Goal: Task Accomplishment & Management: Use online tool/utility

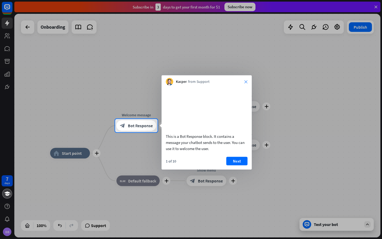
click at [247, 80] on icon "close" at bounding box center [245, 81] width 3 height 3
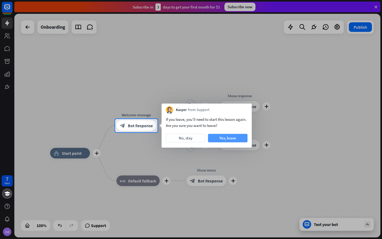
click at [219, 139] on button "Yes, leave" at bounding box center [228, 138] width 40 height 8
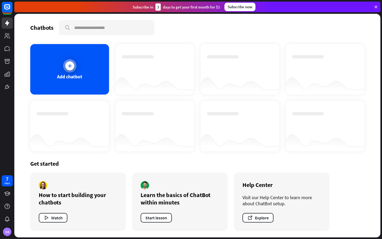
click at [71, 65] on icon at bounding box center [69, 65] width 5 height 5
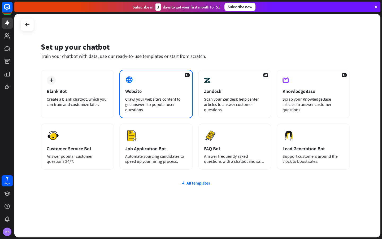
click at [142, 88] on div "AI Website Crawl your website’s content to get answers to popular user question…" at bounding box center [155, 94] width 73 height 48
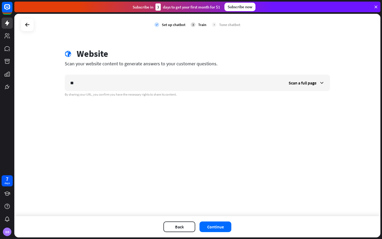
type input "*"
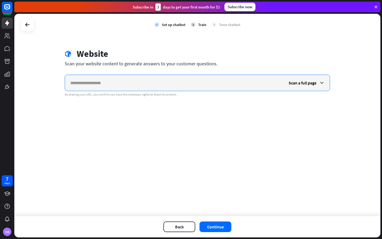
paste input "**********"
type input "**********"
click at [298, 83] on span "Scan a full page" at bounding box center [303, 82] width 28 height 5
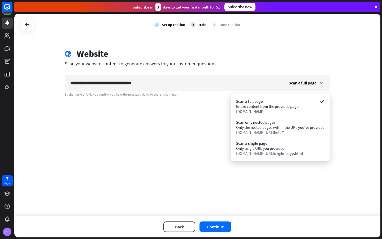
click at [181, 124] on div "**********" at bounding box center [197, 115] width 366 height 202
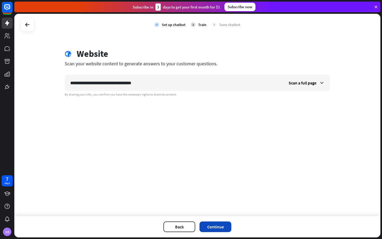
click at [216, 225] on button "Continue" at bounding box center [215, 226] width 32 height 11
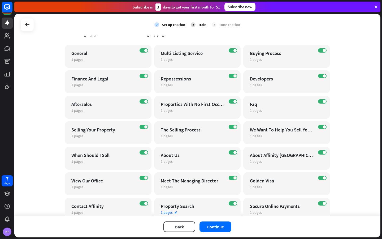
scroll to position [85, 0]
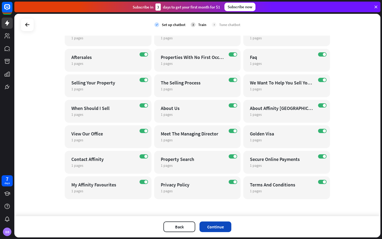
click at [213, 225] on button "Continue" at bounding box center [215, 226] width 32 height 11
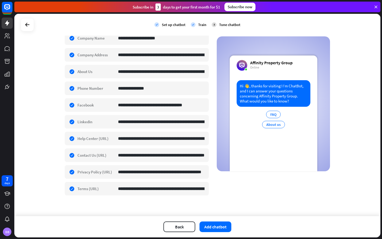
scroll to position [104, 0]
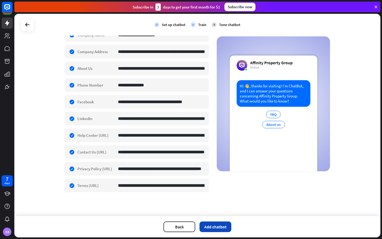
click at [218, 227] on button "Add chatbot" at bounding box center [215, 226] width 32 height 11
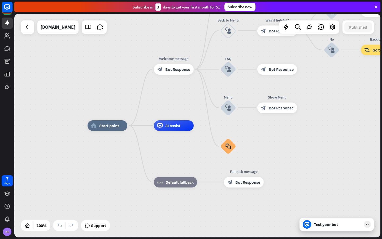
click at [320, 222] on div "Test your bot" at bounding box center [338, 223] width 48 height 5
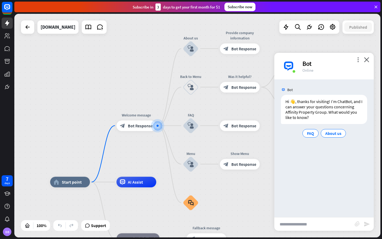
click at [303, 226] on input "text" at bounding box center [314, 223] width 80 height 13
type input "**********"
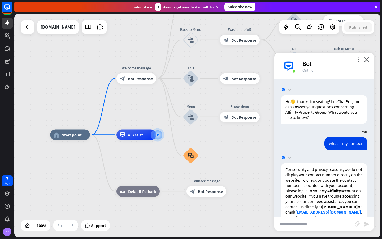
scroll to position [52, 0]
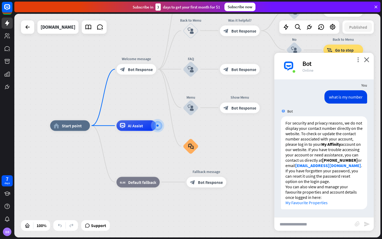
click at [291, 227] on input "text" at bounding box center [314, 223] width 80 height 13
type input "**********"
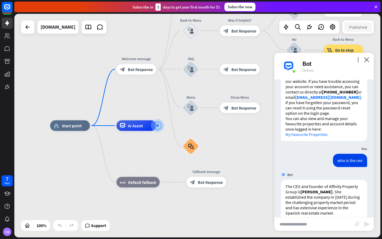
scroll to position [130, 0]
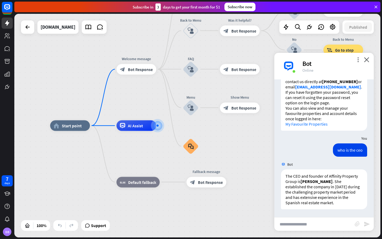
click at [298, 224] on input "text" at bounding box center [314, 223] width 80 height 13
type input "**********"
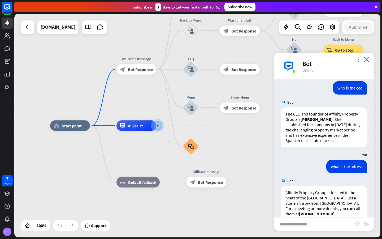
scroll to position [203, 0]
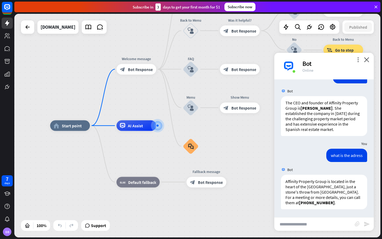
click at [310, 224] on input "text" at bounding box center [314, 223] width 80 height 13
type input "**********"
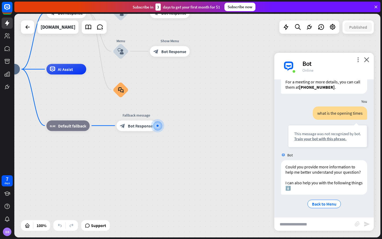
scroll to position [324, 0]
type input "*"
type input "**********"
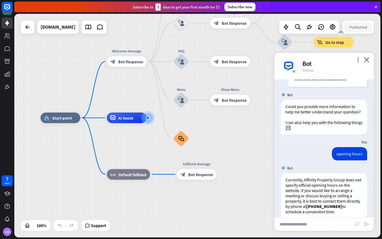
scroll to position [393, 0]
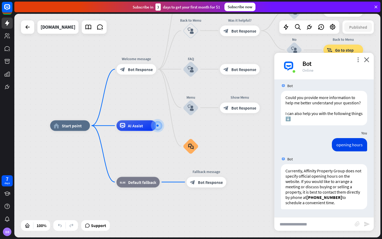
click at [301, 224] on input "text" at bounding box center [314, 223] width 80 height 13
type input "**********"
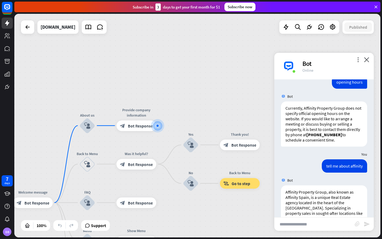
scroll to position [492, 0]
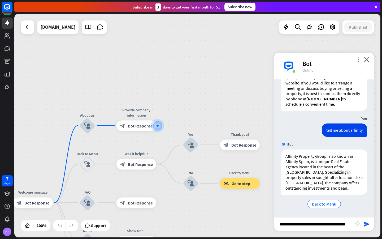
type input "**********"
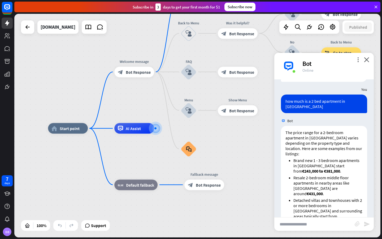
scroll to position [630, 0]
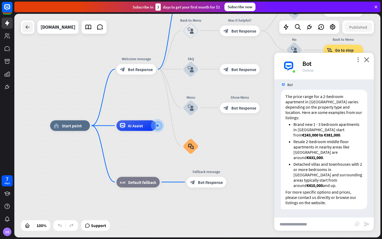
click at [31, 30] on div at bounding box center [27, 27] width 11 height 11
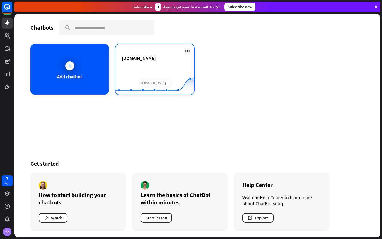
click at [186, 51] on icon at bounding box center [187, 51] width 6 height 6
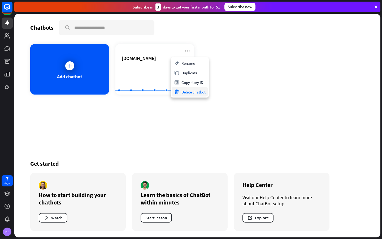
click at [188, 92] on div "Delete chatbot" at bounding box center [190, 92] width 36 height 10
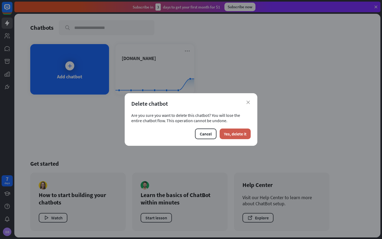
click at [233, 132] on button "Yes, delete it" at bounding box center [235, 133] width 31 height 11
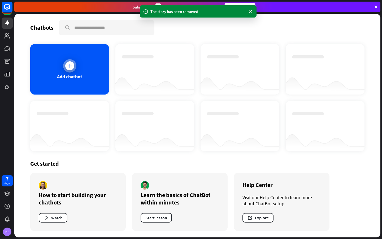
click at [72, 71] on div at bounding box center [69, 65] width 13 height 13
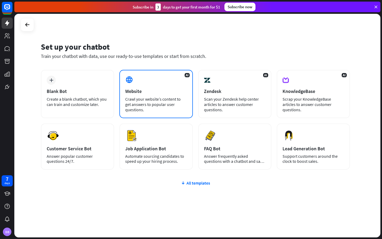
click at [145, 93] on div "Website" at bounding box center [156, 91] width 62 height 6
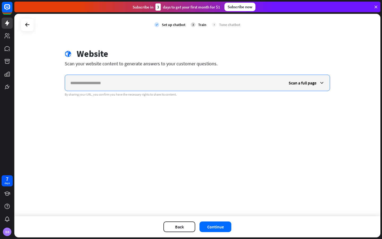
paste input "**********"
type input "**********"
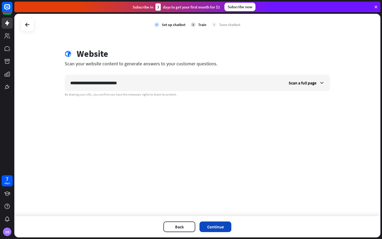
click at [214, 226] on button "Continue" at bounding box center [215, 226] width 32 height 11
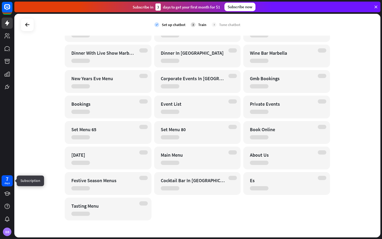
scroll to position [268, 0]
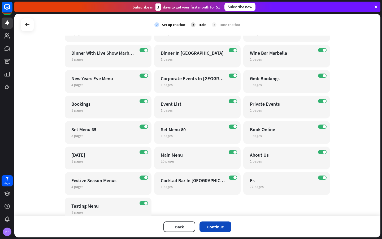
click at [214, 226] on button "Continue" at bounding box center [215, 226] width 32 height 11
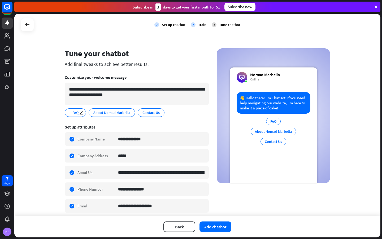
click at [72, 114] on span "FAQ" at bounding box center [75, 113] width 7 height 6
click at [105, 114] on span "About Nomad Marbella" at bounding box center [112, 113] width 38 height 6
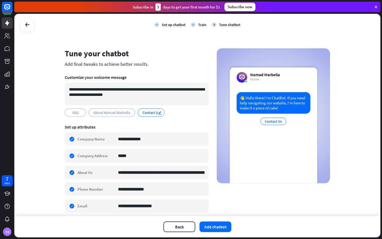
click at [158, 113] on icon "edit" at bounding box center [160, 113] width 4 height 4
click at [110, 111] on span "About Nomad Marbella" at bounding box center [112, 113] width 38 height 6
click at [72, 114] on span "FAQ" at bounding box center [75, 113] width 7 height 6
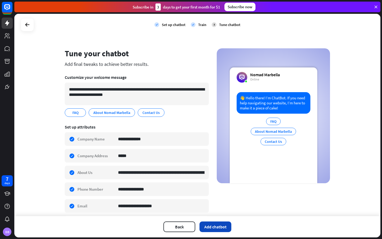
click at [209, 226] on button "Add chatbot" at bounding box center [215, 226] width 32 height 11
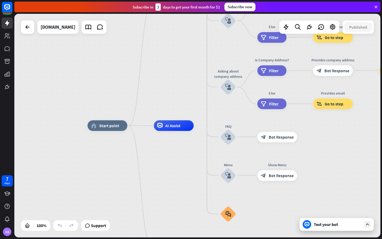
click at [321, 220] on div "Test your bot" at bounding box center [336, 224] width 74 height 13
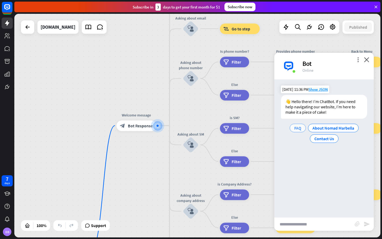
click at [301, 128] on div "FAQ" at bounding box center [298, 128] width 16 height 8
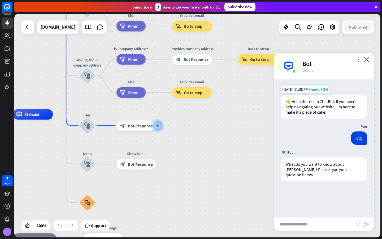
click at [306, 223] on input "text" at bounding box center [314, 223] width 80 height 13
click at [302, 223] on input "text" at bounding box center [314, 223] width 80 height 13
type input "**********"
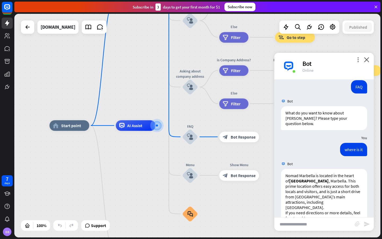
scroll to position [61, 0]
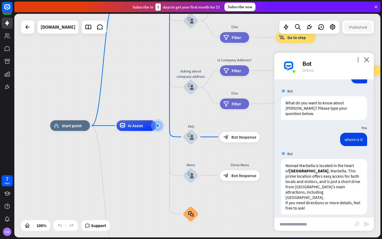
click at [312, 222] on input "text" at bounding box center [314, 223] width 80 height 13
type input "**********"
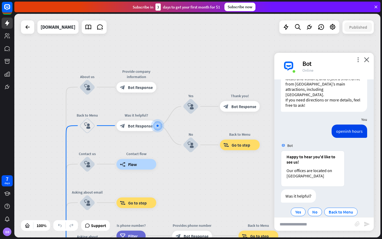
scroll to position [167, 0]
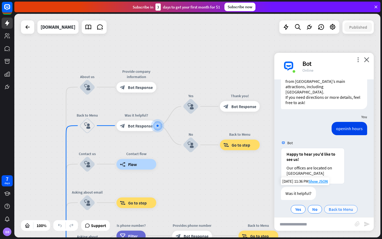
click at [330, 206] on div "Back to Menu" at bounding box center [340, 209] width 33 height 8
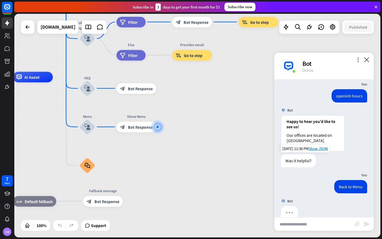
scroll to position [204, 0]
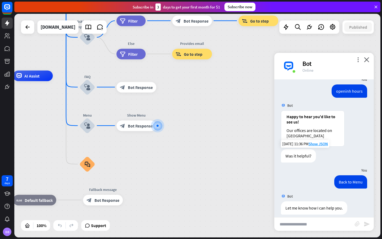
click at [306, 222] on input "text" at bounding box center [314, 223] width 80 height 13
type input "**********"
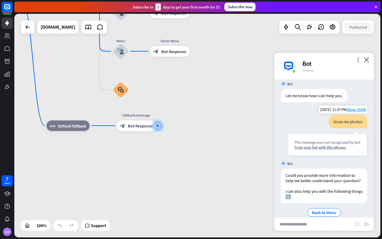
scroll to position [325, 0]
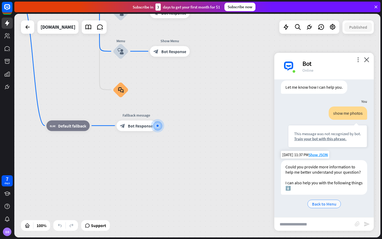
click at [321, 207] on div "Back to Menu" at bounding box center [323, 203] width 33 height 8
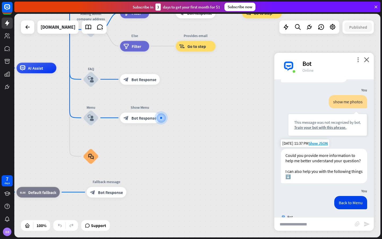
scroll to position [362, 0]
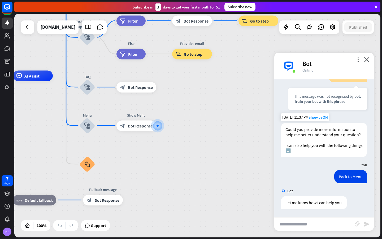
click at [306, 226] on input "text" at bounding box center [314, 223] width 80 height 13
type input "**********"
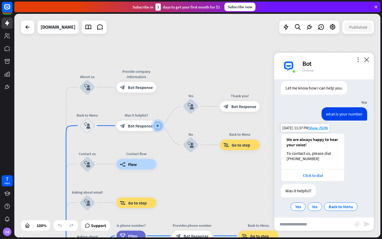
scroll to position [479, 0]
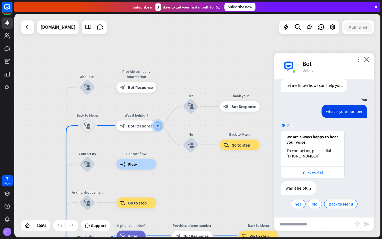
click at [319, 223] on input "text" at bounding box center [314, 223] width 80 height 13
click at [366, 59] on icon "close" at bounding box center [366, 59] width 5 height 5
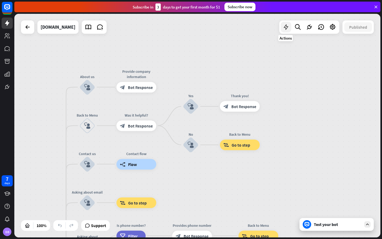
click at [288, 29] on icon at bounding box center [285, 27] width 7 height 7
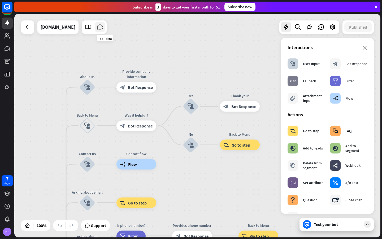
click at [103, 25] on icon at bounding box center [100, 27] width 7 height 7
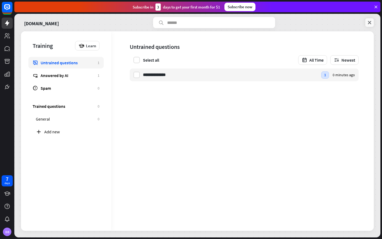
click at [369, 20] on icon at bounding box center [369, 22] width 5 height 5
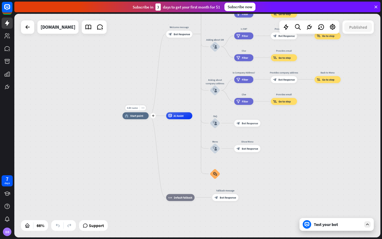
click at [140, 115] on span "Start point" at bounding box center [136, 115] width 13 height 3
click at [304, 140] on div "home_2 Start point Welcome message block_bot_response Bot Response About us blo…" at bounding box center [243, 189] width 241 height 147
click at [325, 224] on div "Test your bot" at bounding box center [338, 223] width 48 height 5
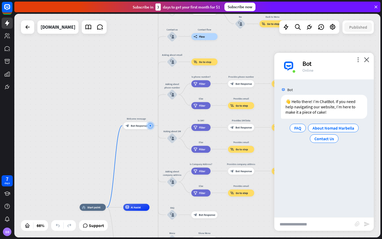
click at [303, 223] on input "text" at bounding box center [314, 223] width 80 height 13
type input "**********"
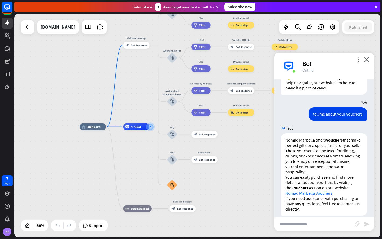
scroll to position [31, 0]
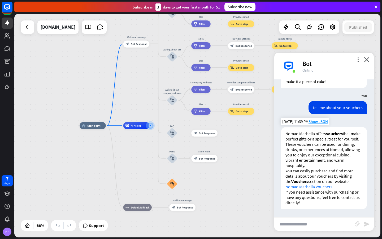
click at [320, 187] on link "Nomad Marbella Vouchers" at bounding box center [308, 186] width 47 height 5
click at [105, 30] on link at bounding box center [100, 27] width 11 height 11
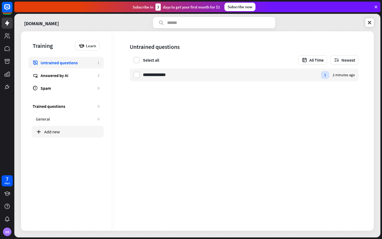
click at [59, 132] on div "Add new" at bounding box center [71, 131] width 55 height 5
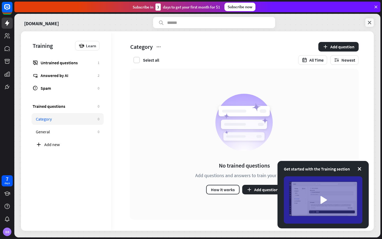
click at [369, 21] on icon at bounding box center [369, 22] width 5 height 5
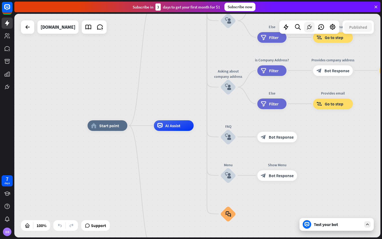
click at [308, 28] on icon at bounding box center [309, 27] width 7 height 7
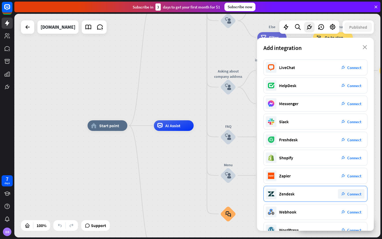
scroll to position [30, 0]
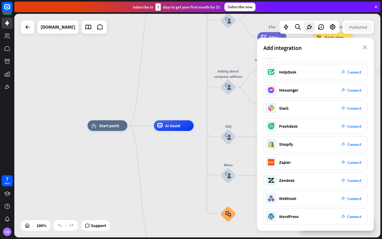
click at [152, 180] on div "home_2 Start point Welcome message block_bot_response Bot Response About us blo…" at bounding box center [271, 236] width 366 height 223
click at [124, 64] on div "home_2 Start point Welcome message block_bot_response Bot Response About us blo…" at bounding box center [197, 125] width 366 height 223
click at [153, 56] on div "home_2 Start point Welcome message block_bot_response Bot Response About us blo…" at bounding box center [197, 125] width 366 height 223
click at [197, 66] on div "home_2 Start point Welcome message block_bot_response Bot Response About us blo…" at bounding box center [197, 125] width 366 height 223
click at [367, 49] on icon "close" at bounding box center [365, 47] width 5 height 4
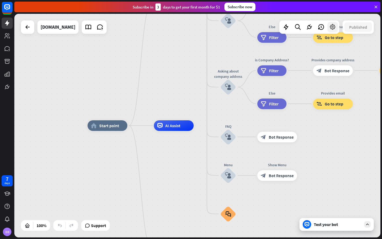
click at [332, 25] on icon at bounding box center [332, 27] width 7 height 7
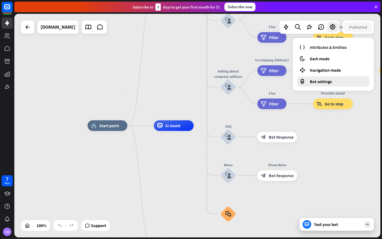
click at [326, 79] on span "Bot settings" at bounding box center [321, 81] width 22 height 5
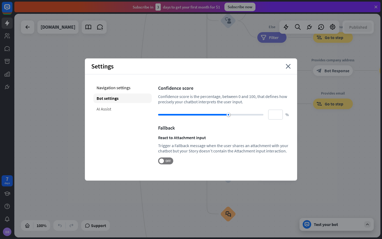
click at [113, 108] on div "AI Assist" at bounding box center [122, 109] width 58 height 10
type input "**"
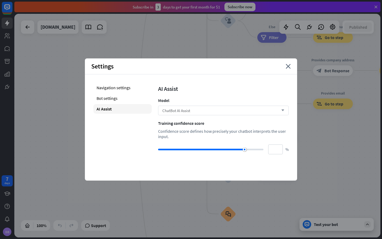
click at [179, 110] on span "ChatBot AI Assist" at bounding box center [176, 110] width 28 height 5
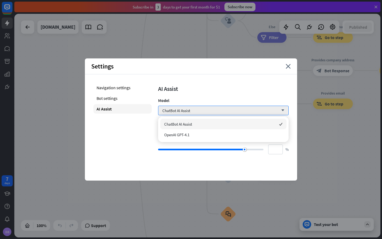
click at [135, 132] on div "Navigation settings Bot settings AI Assist" at bounding box center [122, 118] width 58 height 71
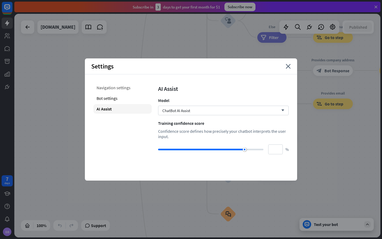
click at [112, 88] on div "Navigation settings" at bounding box center [122, 88] width 58 height 10
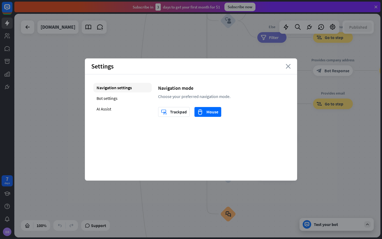
click at [289, 67] on icon "close" at bounding box center [288, 66] width 5 height 5
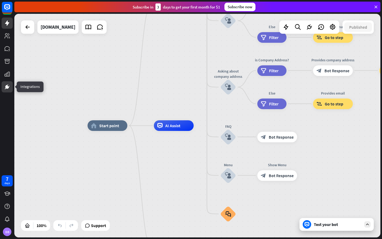
click at [7, 84] on icon at bounding box center [7, 87] width 6 height 6
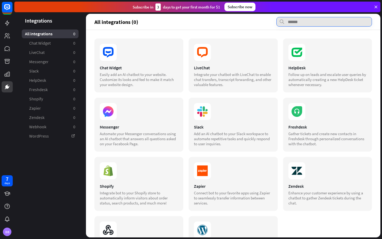
click at [308, 25] on input "text" at bounding box center [323, 22] width 95 height 10
type input "*"
click at [198, 170] on icon at bounding box center [199, 171] width 2 height 2
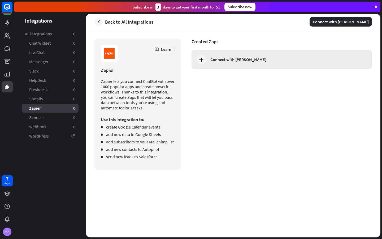
click at [212, 58] on div "Connect with [PERSON_NAME]" at bounding box center [238, 59] width 56 height 5
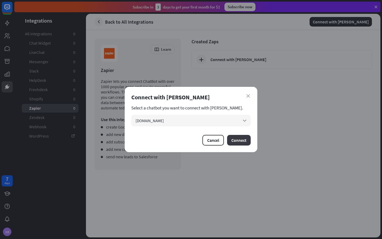
click at [235, 138] on button "Connect" at bounding box center [239, 140] width 24 height 11
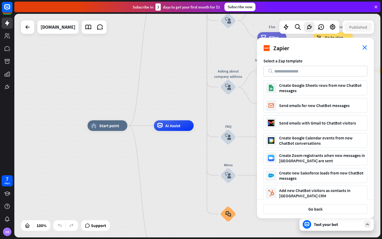
click at [364, 46] on icon "close" at bounding box center [364, 47] width 5 height 5
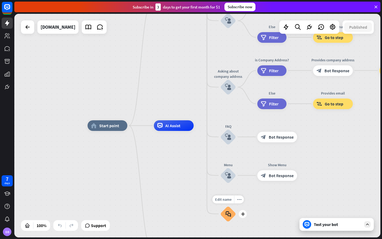
click at [230, 214] on icon "block_faq" at bounding box center [228, 214] width 6 height 6
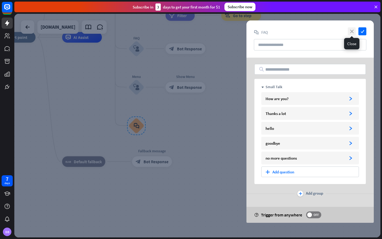
click at [352, 32] on icon "close" at bounding box center [352, 31] width 8 height 8
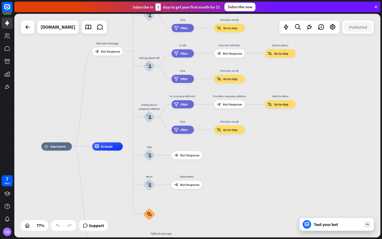
drag, startPoint x: 249, startPoint y: 67, endPoint x: 239, endPoint y: 165, distance: 98.7
click at [239, 165] on div "home_2 Start point Welcome message block_bot_response Bot Response About us blo…" at bounding box center [181, 231] width 281 height 171
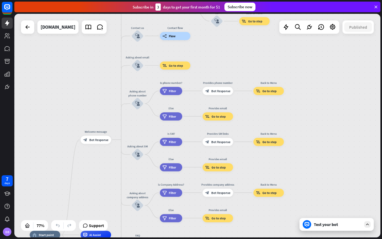
drag, startPoint x: 263, startPoint y: 103, endPoint x: 252, endPoint y: 160, distance: 57.9
click at [253, 146] on div "Back to Menu block_goto Go to step" at bounding box center [268, 141] width 31 height 8
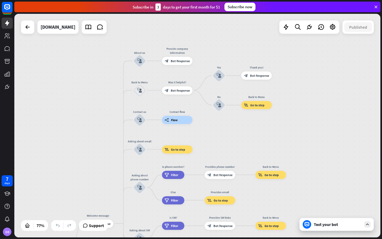
drag, startPoint x: 267, startPoint y: 75, endPoint x: 263, endPoint y: 58, distance: 16.9
click at [265, 78] on div "home_2 Start point Welcome message block_bot_response Bot Response About us blo…" at bounding box center [197, 125] width 366 height 223
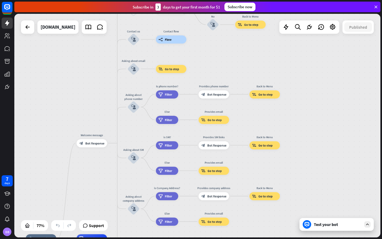
drag, startPoint x: 317, startPoint y: 145, endPoint x: 310, endPoint y: 66, distance: 79.9
click at [309, 71] on div "home_2 Start point Welcome message block_bot_response Bot Response About us blo…" at bounding box center [197, 125] width 366 height 223
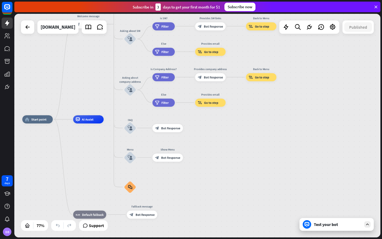
drag, startPoint x: 314, startPoint y: 121, endPoint x: 317, endPoint y: 51, distance: 70.1
click at [317, 60] on div "home_2 Start point Welcome message block_bot_response Bot Response About us blo…" at bounding box center [197, 125] width 366 height 223
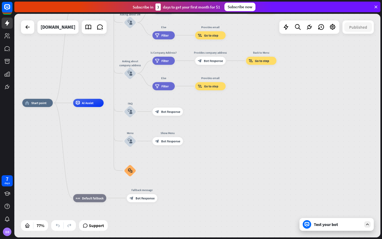
drag, startPoint x: 315, startPoint y: 125, endPoint x: 312, endPoint y: 85, distance: 40.6
click at [313, 76] on div "home_2 Start point Welcome message block_bot_response Bot Response About us blo…" at bounding box center [197, 125] width 366 height 223
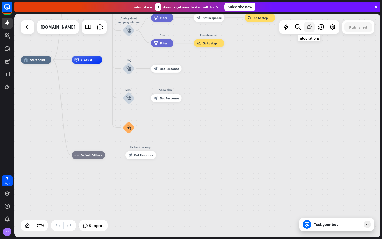
click at [309, 25] on icon at bounding box center [309, 27] width 7 height 7
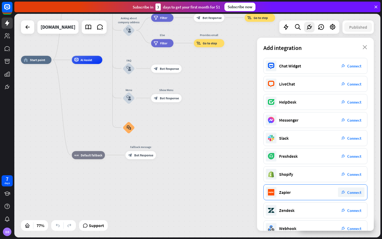
click at [346, 191] on div "plug_integration Connect" at bounding box center [351, 192] width 27 height 10
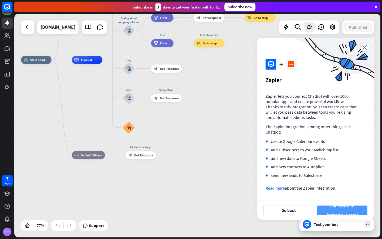
click at [340, 211] on button "Connect with [PERSON_NAME]" at bounding box center [342, 210] width 50 height 10
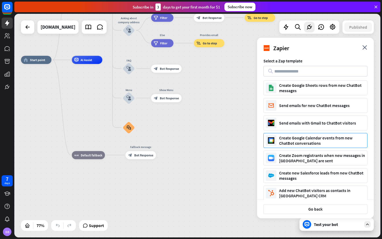
click at [311, 142] on div "Create Google Calendar events from new ChatBot conversations" at bounding box center [322, 140] width 86 height 11
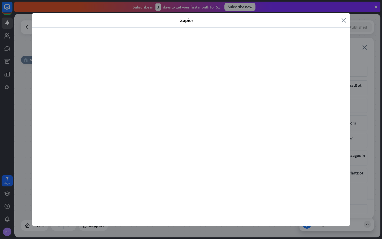
click at [343, 20] on icon "close" at bounding box center [343, 20] width 5 height 6
